Goal: Information Seeking & Learning: Check status

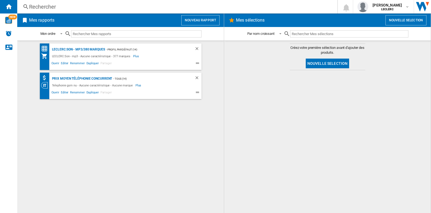
click at [61, 6] on div "Rechercher" at bounding box center [176, 7] width 294 height 8
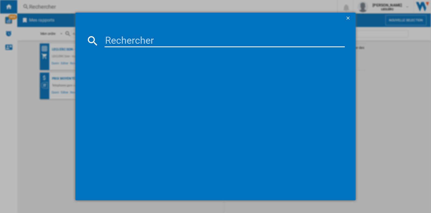
click at [117, 41] on input at bounding box center [225, 40] width 241 height 13
paste input "6925281990144"
type input "6925281990144"
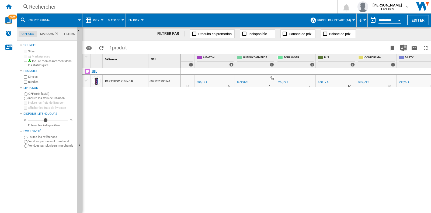
scroll to position [0, 68]
click at [121, 21] on button "Matrice" at bounding box center [115, 19] width 15 height 13
click at [143, 20] on md-backdrop at bounding box center [215, 106] width 431 height 213
click at [141, 20] on div at bounding box center [142, 19] width 3 height 1
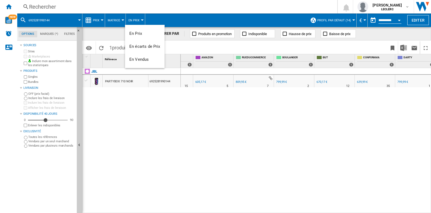
click at [98, 20] on md-backdrop at bounding box center [215, 106] width 431 height 213
click at [100, 20] on button "Prix" at bounding box center [97, 19] width 9 height 13
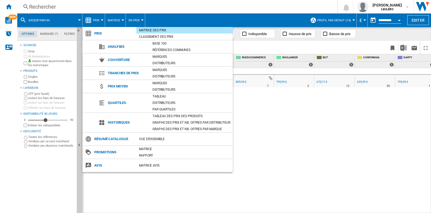
click at [123, 122] on span "Historiques" at bounding box center [127, 123] width 45 height 8
click at [169, 114] on div "Tableau des prix des produits" at bounding box center [191, 115] width 83 height 5
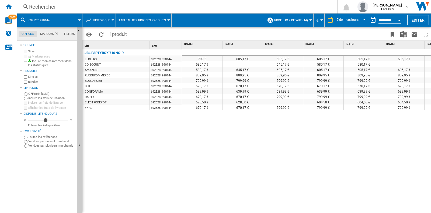
drag, startPoint x: 198, startPoint y: 60, endPoint x: 202, endPoint y: 60, distance: 3.8
click at [202, 60] on div "799 €" at bounding box center [202, 58] width 40 height 5
click at [248, 157] on div "799 € 605,17 € 605,17 € 605,17 € 605,17 € 605,17 € 605,17 € 605,17 € 580,17 € 6…" at bounding box center [306, 131] width 249 height 164
drag, startPoint x: 197, startPoint y: 59, endPoint x: 207, endPoint y: 59, distance: 10.3
click at [207, 59] on div "799 €" at bounding box center [202, 58] width 40 height 5
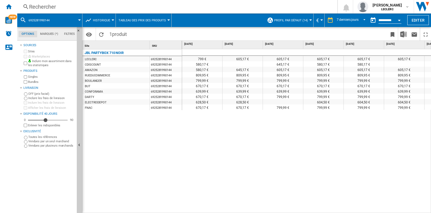
drag, startPoint x: 264, startPoint y: 209, endPoint x: 295, endPoint y: 207, distance: 31.4
click at [295, 207] on div "799 € 605,17 € 605,17 € 605,17 € 605,17 € 605,17 € 605,17 € 605,17 € 580,17 € 6…" at bounding box center [306, 131] width 249 height 164
click at [58, 7] on div "Rechercher" at bounding box center [176, 7] width 294 height 8
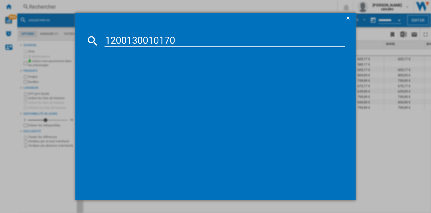
type input "1200130010170"
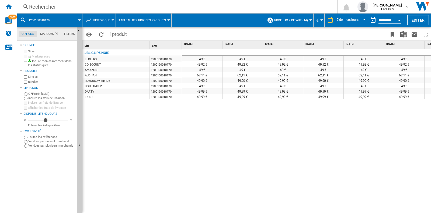
drag, startPoint x: 193, startPoint y: 75, endPoint x: 277, endPoint y: 71, distance: 84.0
click at [277, 71] on div "49 € 49 € 49 € 49 € 49 € 49 € 49 € 49 € 49,92 € 49,92 € 49,92 € 49,92 € 49,92 €…" at bounding box center [344, 73] width 324 height 49
click at [65, 4] on div "Rechercher" at bounding box center [176, 7] width 294 height 8
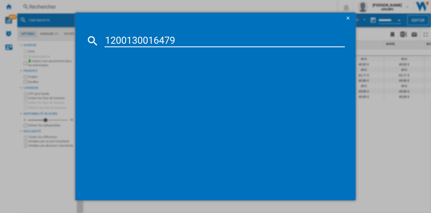
type input "1200130016479"
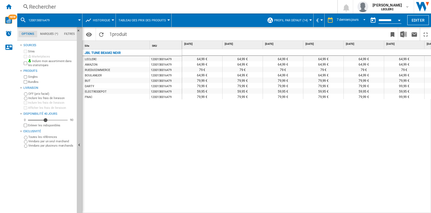
drag, startPoint x: 198, startPoint y: 209, endPoint x: 187, endPoint y: 210, distance: 11.1
click at [187, 210] on div "64,99 € 64,99 € 64,99 € 64,99 € 64,99 € 64,99 € 64,99 € 64,99 € 64,99 € 64,99 €…" at bounding box center [306, 131] width 249 height 164
click at [77, 7] on div "Rechercher" at bounding box center [176, 7] width 294 height 8
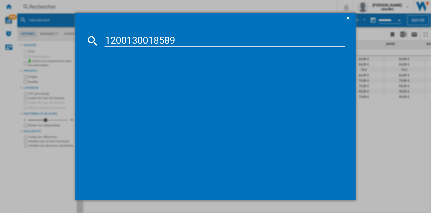
type input "1200130018589"
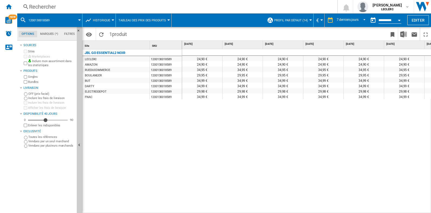
click at [308, 145] on div "24,90 € 24,90 € 24,90 € 24,90 € 24,90 € 24,90 € 24,90 € 24,90 € 24,90 € 24,90 €…" at bounding box center [306, 131] width 249 height 164
click at [94, 5] on div "Rechercher" at bounding box center [176, 7] width 294 height 8
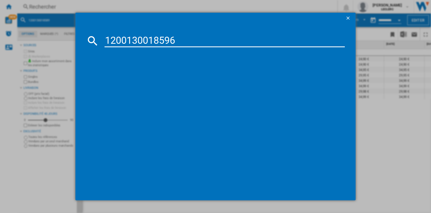
type input "1200130018596"
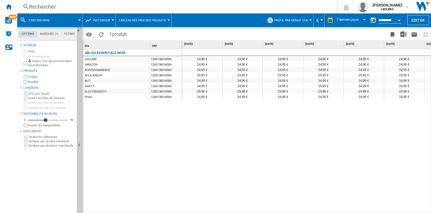
click at [145, 118] on div "JBL GO ESSENTIAL2 NOIR LECLERC 1200130018589 AMAZON 1200130018589 RUEDUCOMMERCE…" at bounding box center [133, 83] width 100 height 69
drag, startPoint x: 355, startPoint y: 210, endPoint x: 384, endPoint y: 208, distance: 29.7
click at [384, 208] on div "24,90 € 24,90 € 24,90 € 24,90 € 24,90 € 24,90 € 24,90 € 24,90 € 25,94 € 25,94 €…" at bounding box center [306, 131] width 249 height 164
click at [136, 194] on div "JBL GO ESSENTIAL2 BLEU LECLERC 1200130018596 CDISCOUNT 1200130018596 AMAZON 120…" at bounding box center [133, 129] width 100 height 161
